Goal: Check status: Check status

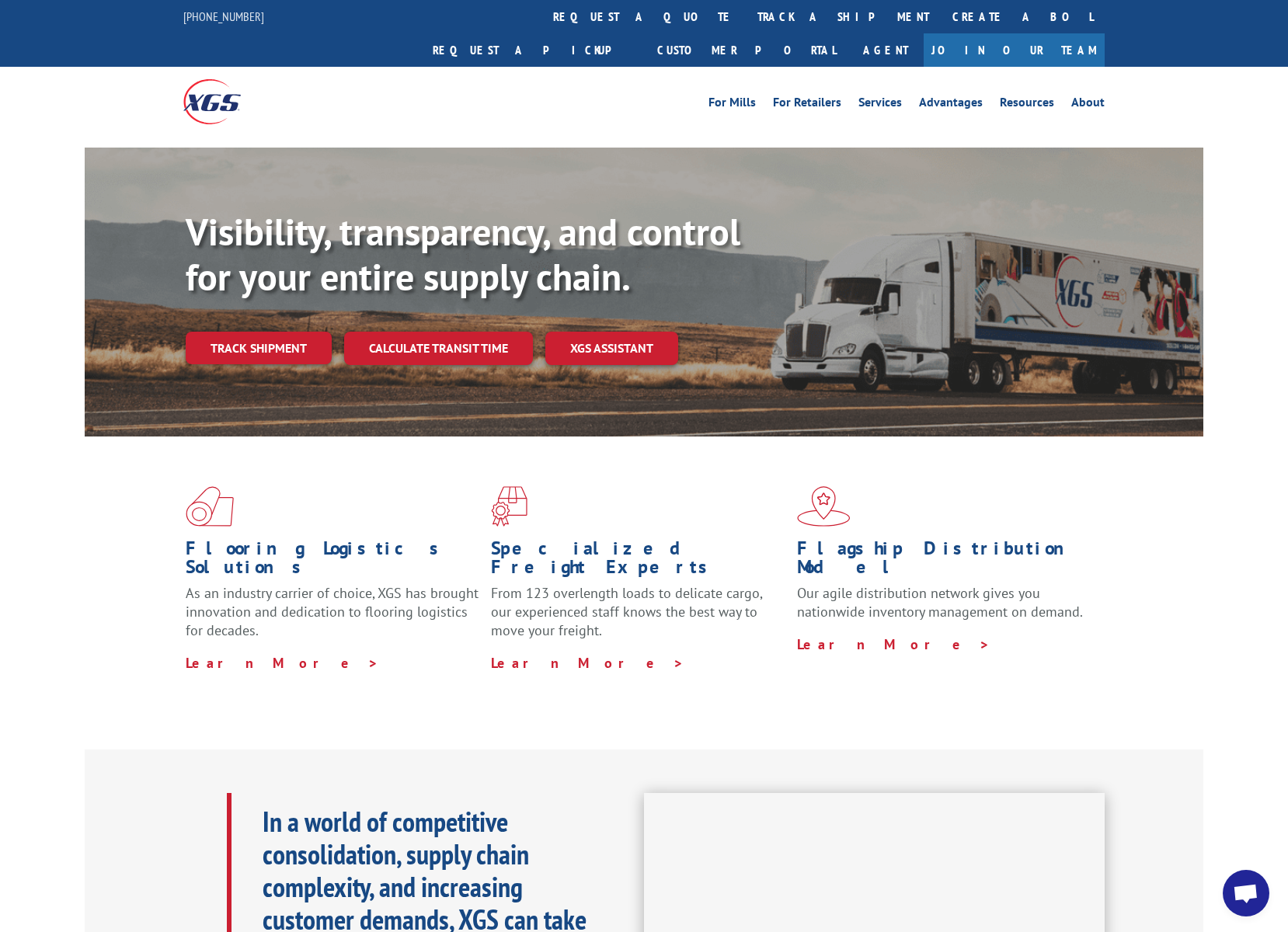
scroll to position [7729, 0]
click at [847, 34] on link "Customer Portal" at bounding box center [746, 50] width 202 height 34
click at [746, 4] on link "track a shipment" at bounding box center [843, 17] width 195 height 34
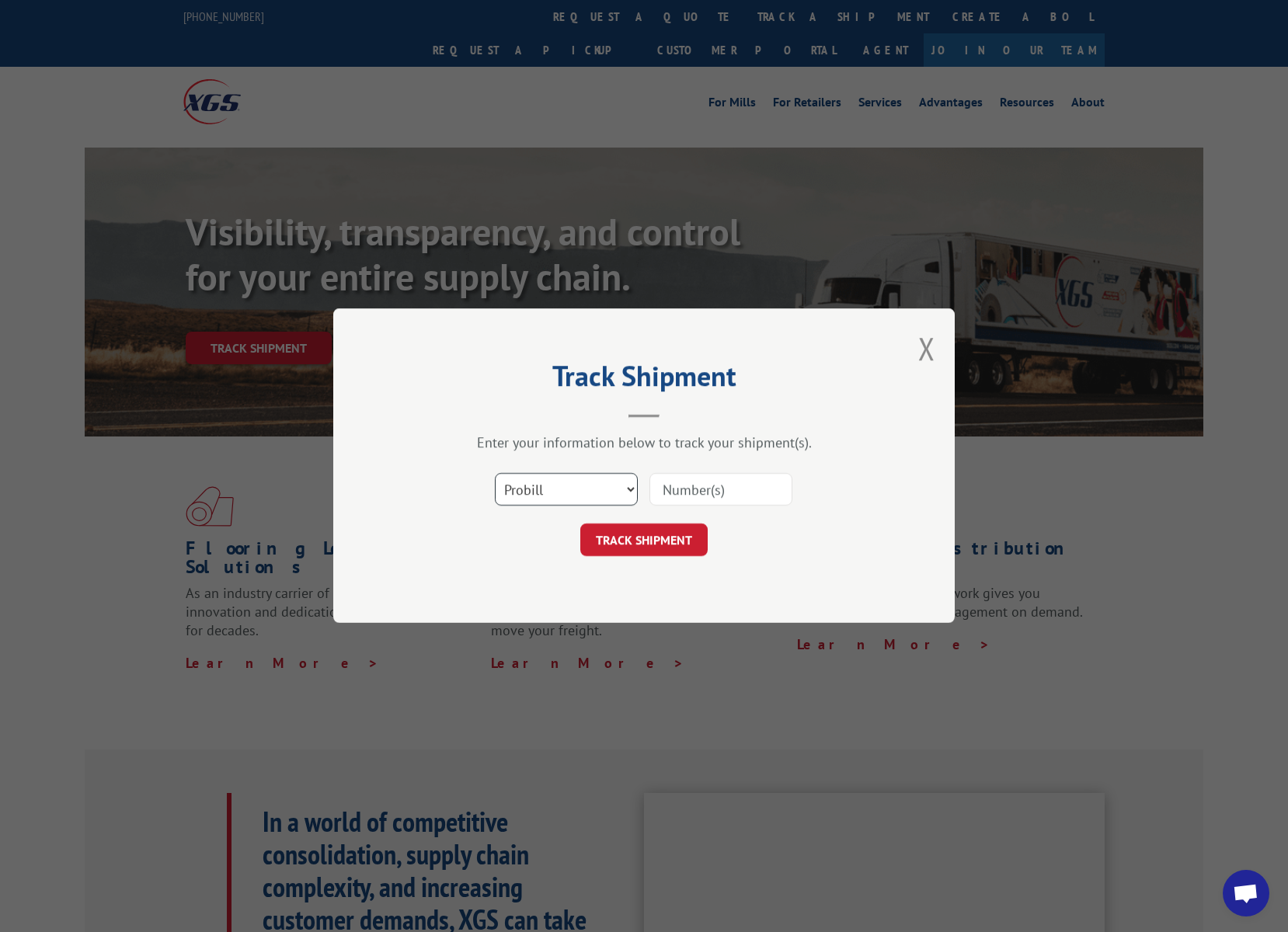
click at [557, 489] on select "Select category... Probill BOL PO" at bounding box center [566, 490] width 143 height 33
select select "bol"
click at [495, 474] on select "Select category... Probill BOL PO" at bounding box center [566, 490] width 143 height 33
click at [749, 486] on input at bounding box center [720, 490] width 143 height 33
paste input "239448"
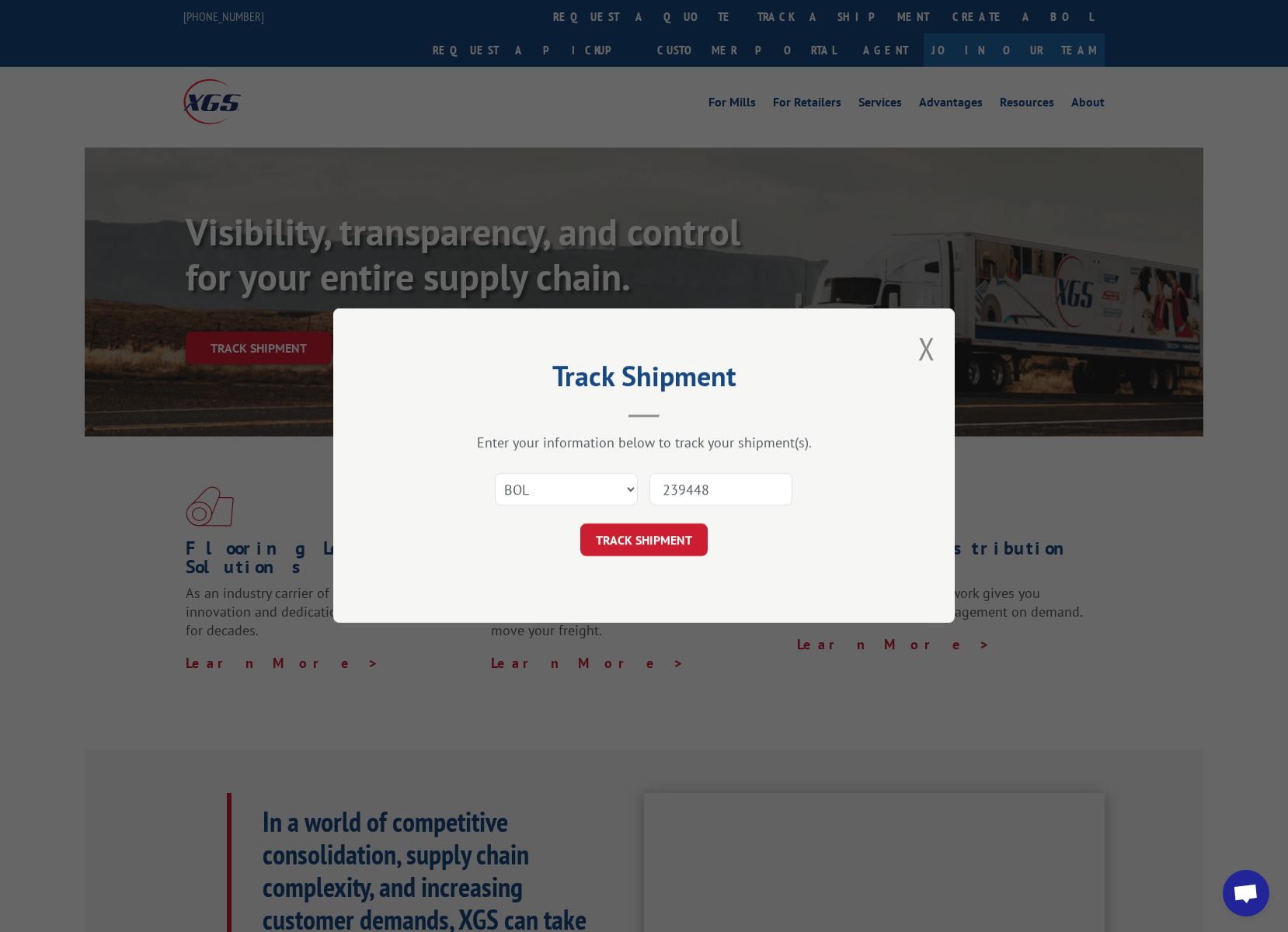
type input "239448"
click at [652, 523] on form "Select category... Probill BOL PO 239448 TRACK SHIPMENT" at bounding box center [644, 511] width 466 height 93
drag, startPoint x: 641, startPoint y: 539, endPoint x: 647, endPoint y: 518, distance: 21.8
click at [641, 539] on button "TRACK SHIPMENT" at bounding box center [644, 541] width 128 height 33
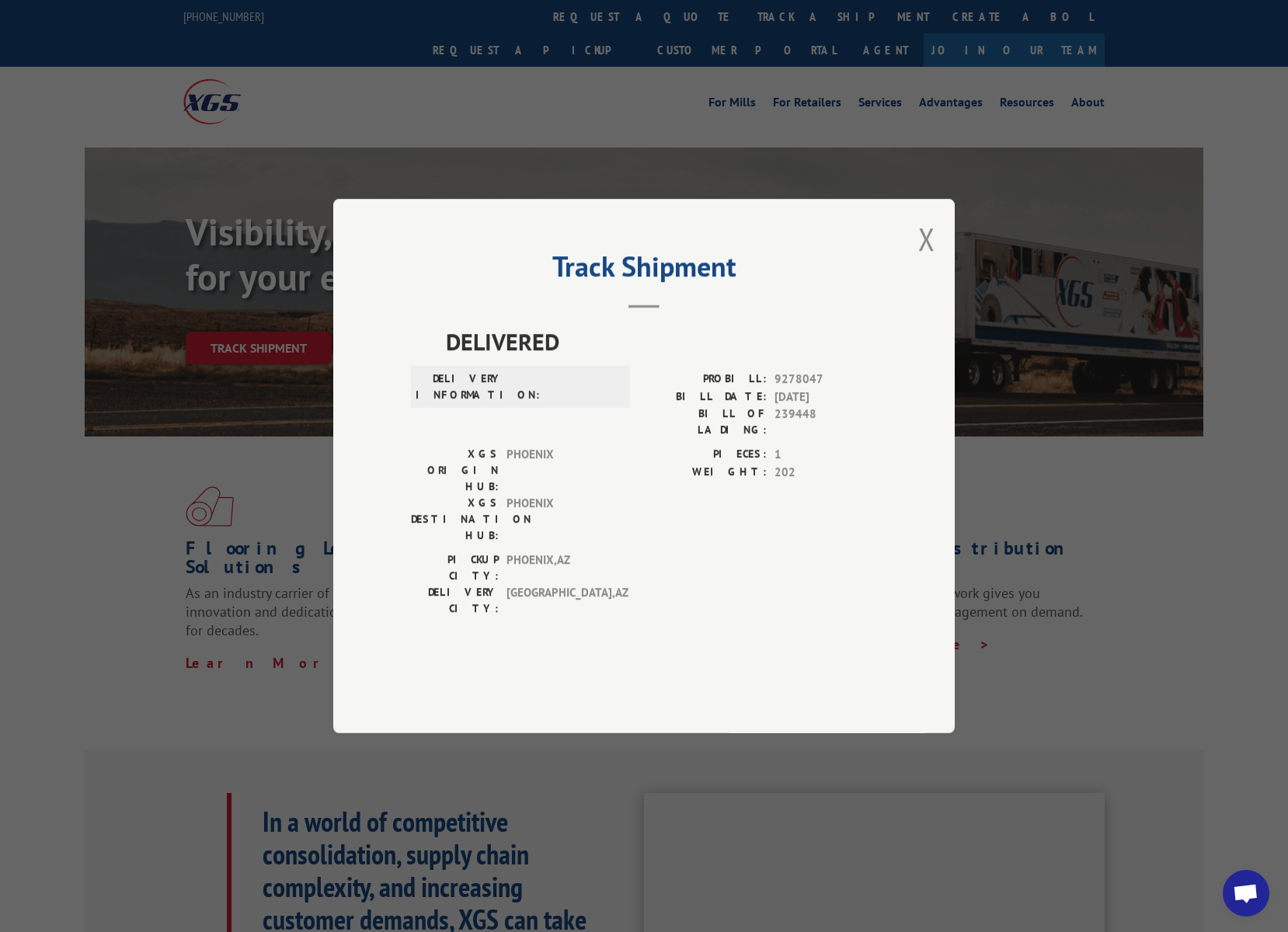
scroll to position [0, 0]
click at [923, 260] on button "Close modal" at bounding box center [926, 239] width 17 height 42
